Goal: Transaction & Acquisition: Download file/media

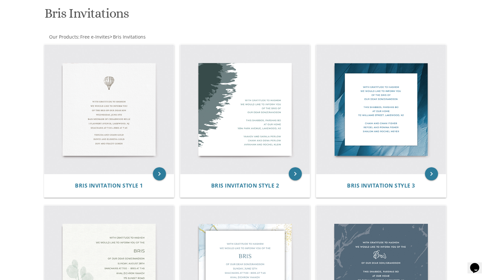
scroll to position [69, 0]
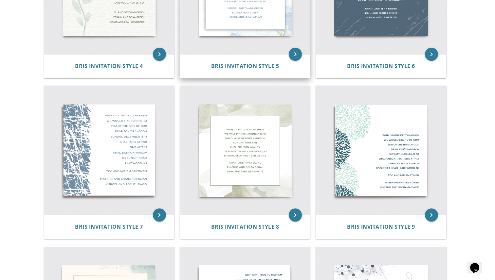
scroll to position [405, 0]
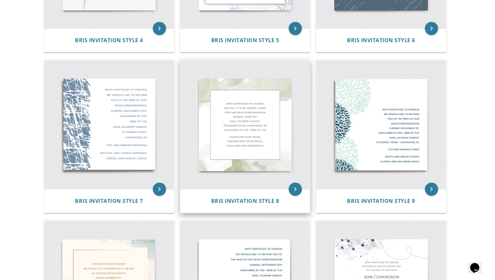
click at [224, 138] on img at bounding box center [245, 125] width 130 height 130
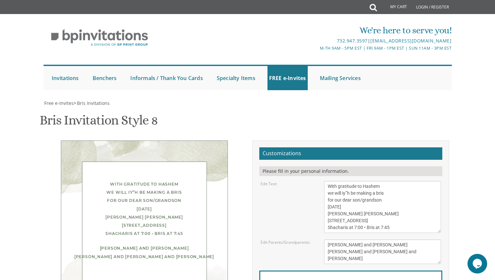
scroll to position [19, 0]
click at [339, 181] on textarea "With gratitude to Hashem we will iy”h be making a bris for our dear son/grandso…" at bounding box center [382, 207] width 117 height 52
drag, startPoint x: 386, startPoint y: 182, endPoint x: 345, endPoint y: 182, distance: 41.9
click at [345, 182] on textarea "With gratitude to Hashem we will iy”h be making a bris for our dear son/grandso…" at bounding box center [382, 207] width 117 height 52
click at [380, 181] on textarea "With gratitude to Hashem we will iy”h be making a bris for our dear son/grandso…" at bounding box center [382, 207] width 117 height 52
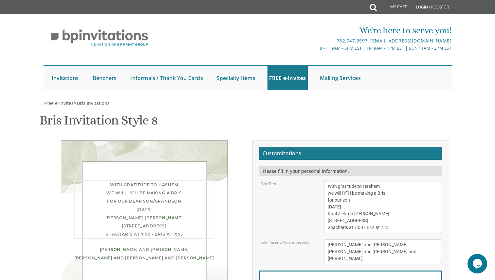
click at [340, 189] on textarea "With gratitude to Hashem we will iy”h be making a bris for our dear son/grandso…" at bounding box center [382, 207] width 117 height 52
click at [349, 186] on textarea "With gratitude to Hashem we will iy”h be making a bris for our dear son/grandso…" at bounding box center [382, 207] width 117 height 52
click at [370, 188] on textarea "With gratitude to Hashem we will iy”h be making a bris for our dear son/grandso…" at bounding box center [382, 207] width 117 height 52
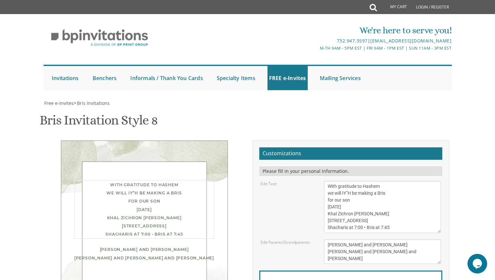
scroll to position [42, 0]
drag, startPoint x: 356, startPoint y: 186, endPoint x: 470, endPoint y: 174, distance: 114.2
click at [470, 174] on body "My Cart Total: View Cart Item(s) Submit My Cart Total: View Cart Item(s) Login …" at bounding box center [247, 253] width 495 height 507
click at [407, 194] on form "Customizations Please fill in your personal information. Edit Text: Email Addre…" at bounding box center [350, 235] width 183 height 175
drag, startPoint x: 406, startPoint y: 188, endPoint x: 354, endPoint y: 189, distance: 51.4
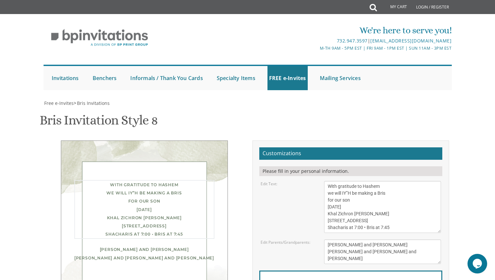
click at [354, 189] on textarea "With gratitude to Hashem we will iy”h be making a bris for our dear son/grandso…" at bounding box center [382, 207] width 117 height 52
type textarea "With gratitude to Hashem we will IY”H be making a Bris for our son Friday, Sept…"
drag, startPoint x: 383, startPoint y: 217, endPoint x: 299, endPoint y: 203, distance: 84.7
click at [299, 240] on div "Edit Parents/Grandparents: Chaim and Rivky Segal Pinchos and Goldy Segal Shua a…" at bounding box center [351, 252] width 190 height 25
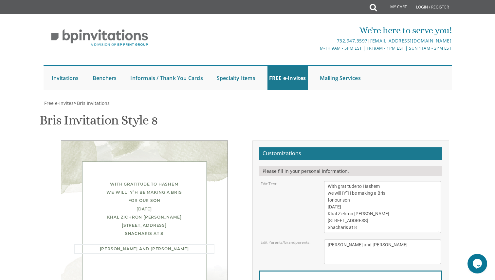
scroll to position [62, 0]
click at [170, 244] on div "Avrohom Chaim and Faygie" at bounding box center [144, 248] width 140 height 9
click at [170, 244] on div "Avrohom Chaim and Faygie Tropper" at bounding box center [144, 248] width 140 height 8
click at [328, 240] on textarea "Chaim and Rivky Segal Pinchos and Goldy Segal Shua and Sara Berkowitz" at bounding box center [382, 252] width 117 height 25
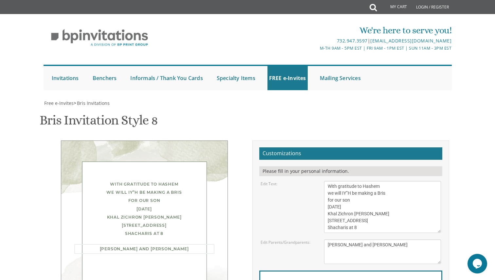
type textarea "Avrohom Chaim and Faygie Tropper"
click at [295, 240] on div "Edit Parents/Grandparents: Chaim and Rivky Segal Pinchos and Goldy Segal Shua a…" at bounding box center [351, 252] width 190 height 25
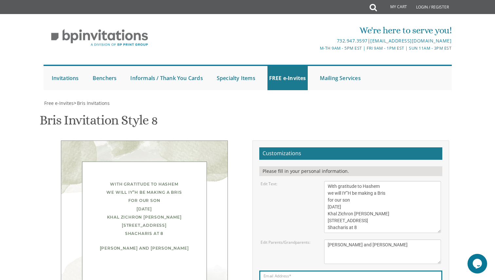
type input "debakham@gmail.com"
